Goal: Information Seeking & Learning: Find specific fact

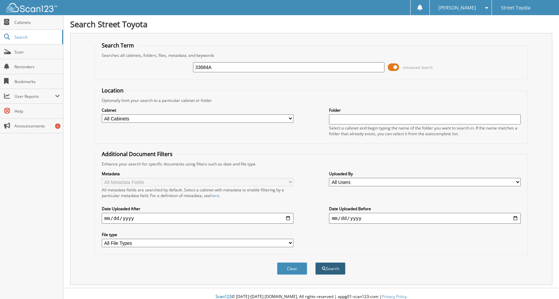
type input "33684A"
click at [329, 266] on button "Search" at bounding box center [331, 268] width 30 height 12
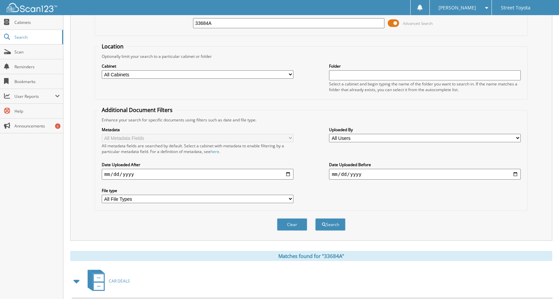
scroll to position [103, 0]
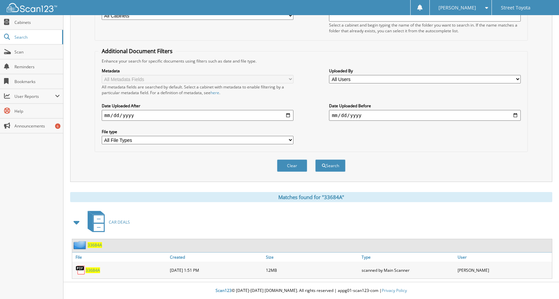
click at [91, 270] on span "33684A" at bounding box center [93, 270] width 14 height 6
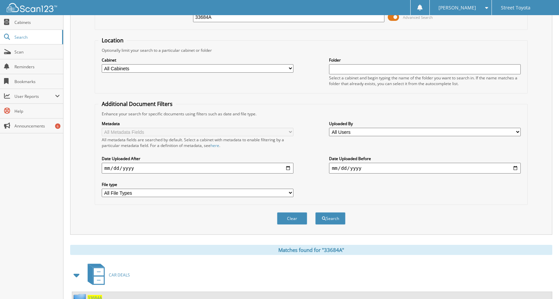
scroll to position [0, 0]
